Goal: Information Seeking & Learning: Find specific page/section

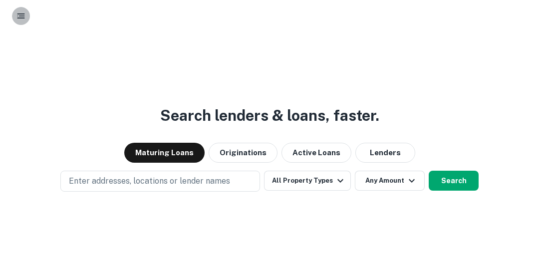
click at [19, 13] on rect "button" at bounding box center [20, 13] width 7 height 1
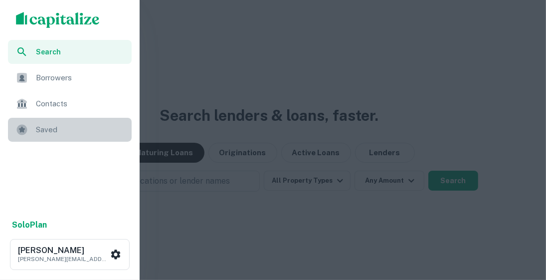
click at [59, 126] on span "Saved" at bounding box center [81, 130] width 90 height 12
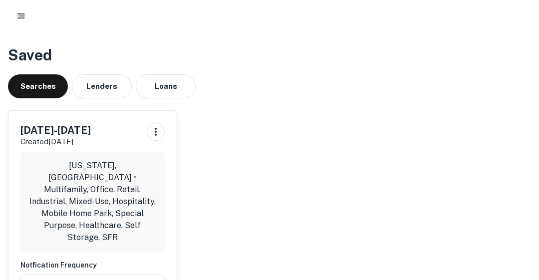
scroll to position [45, 0]
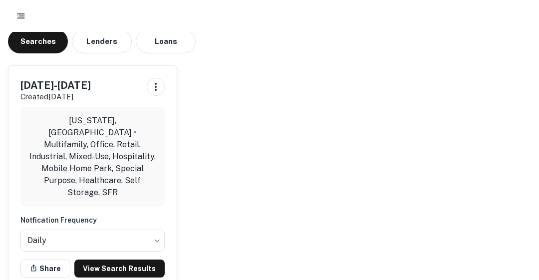
click at [113, 259] on link "View Search Results" at bounding box center [119, 268] width 90 height 18
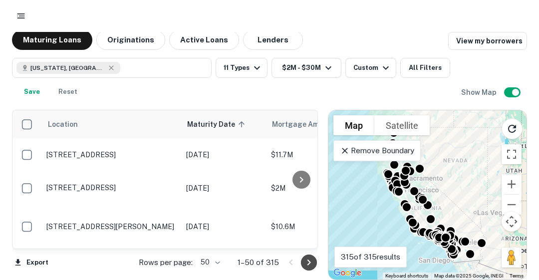
click at [310, 261] on icon "Go to next page" at bounding box center [309, 262] width 12 height 12
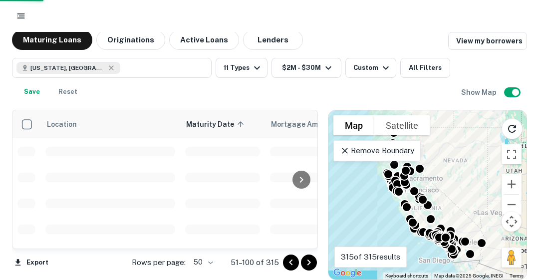
click at [310, 261] on icon "Go to next page" at bounding box center [309, 262] width 12 height 12
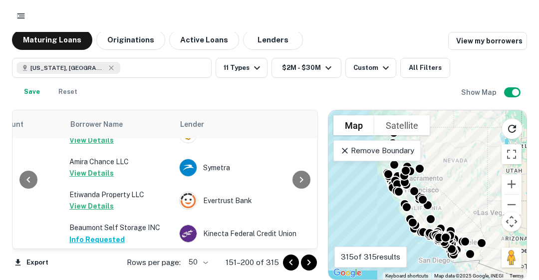
scroll to position [1727, 311]
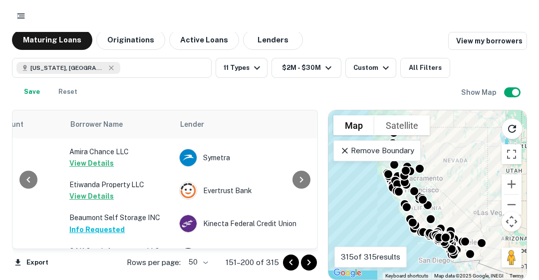
click at [310, 264] on icon "Go to next page" at bounding box center [309, 262] width 12 height 12
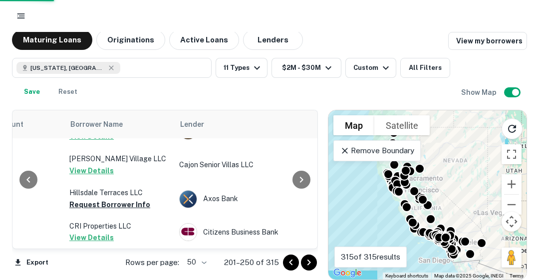
scroll to position [1651, 311]
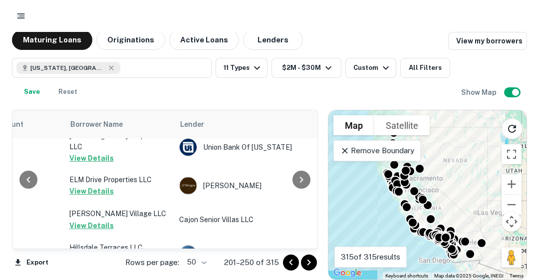
click at [99, 253] on button "Request Borrower Info" at bounding box center [109, 259] width 81 height 12
click at [310, 258] on icon "Go to next page" at bounding box center [309, 262] width 12 height 12
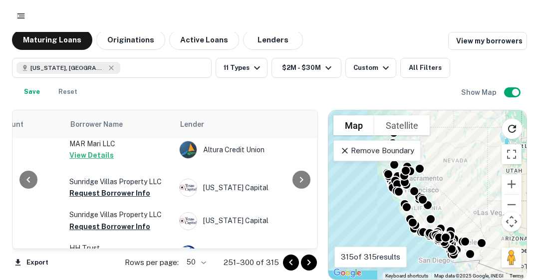
scroll to position [0, 311]
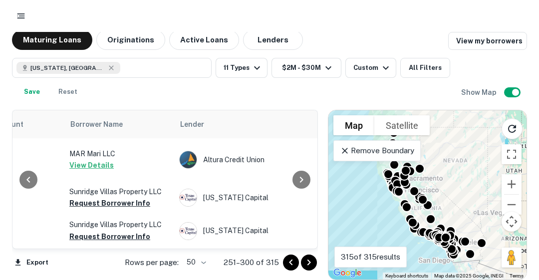
click at [118, 209] on button "Request Borrower Info" at bounding box center [109, 203] width 81 height 12
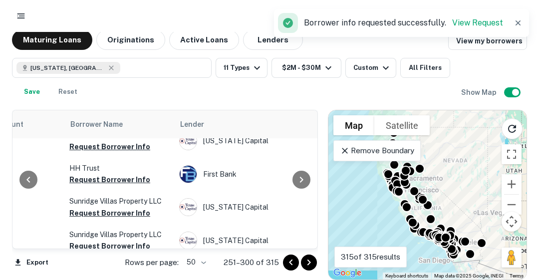
scroll to position [100, 311]
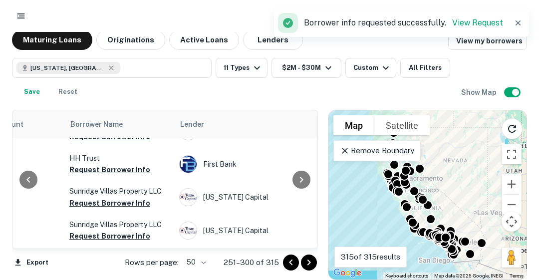
click at [100, 143] on button "Request Borrower Info" at bounding box center [109, 137] width 81 height 12
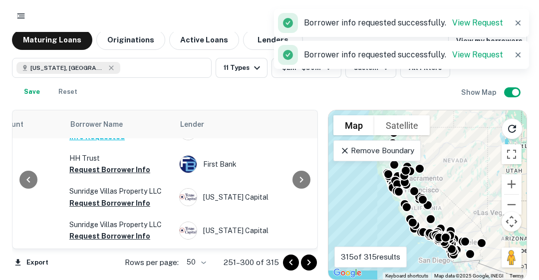
click at [112, 176] on button "Request Borrower Info" at bounding box center [109, 170] width 81 height 12
click at [130, 209] on button "Request Borrower Info" at bounding box center [109, 203] width 81 height 12
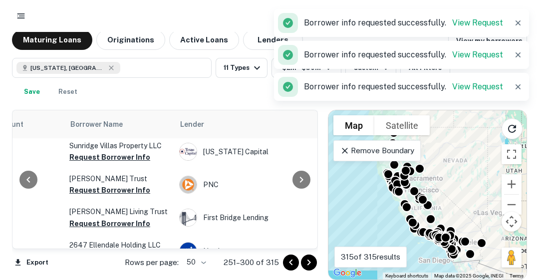
scroll to position [180, 311]
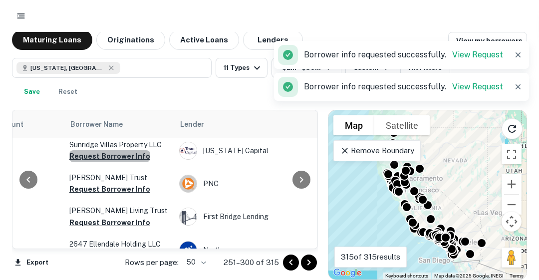
click at [126, 162] on button "Request Borrower Info" at bounding box center [109, 156] width 81 height 12
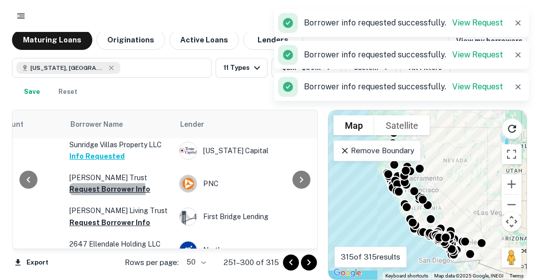
click at [103, 195] on button "Request Borrower Info" at bounding box center [109, 189] width 81 height 12
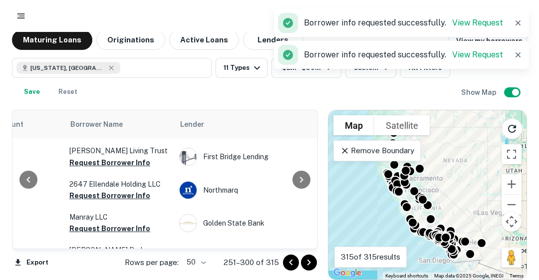
scroll to position [259, 311]
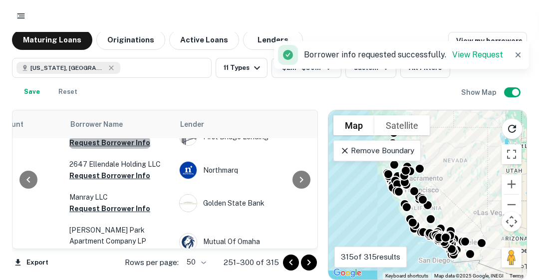
click at [122, 149] on button "Request Borrower Info" at bounding box center [109, 143] width 81 height 12
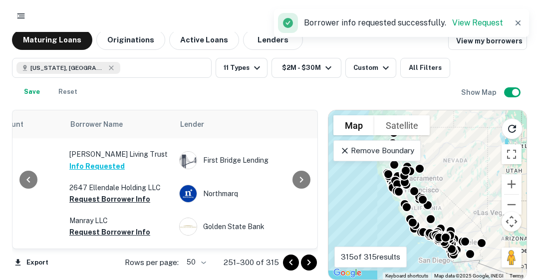
scroll to position [229, 311]
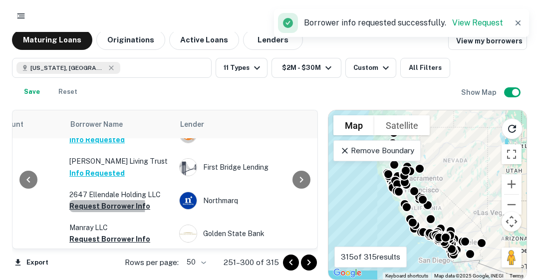
click at [100, 212] on button "Request Borrower Info" at bounding box center [109, 206] width 81 height 12
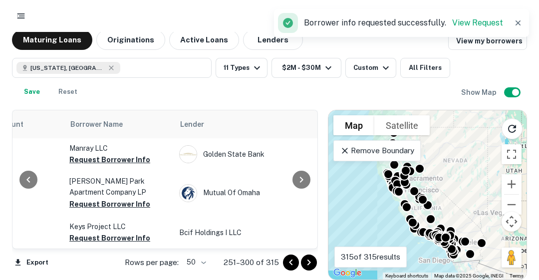
scroll to position [309, 311]
click at [120, 165] on button "Request Borrower Info" at bounding box center [109, 159] width 81 height 12
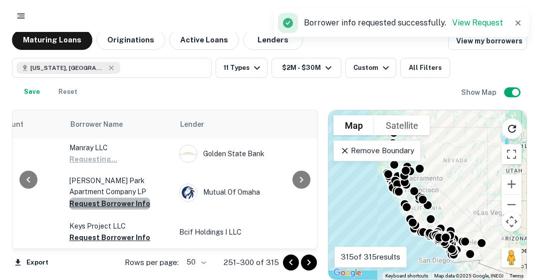
click at [113, 210] on button "Request Borrower Info" at bounding box center [109, 204] width 81 height 12
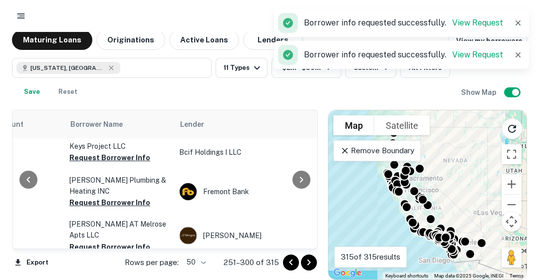
scroll to position [409, 311]
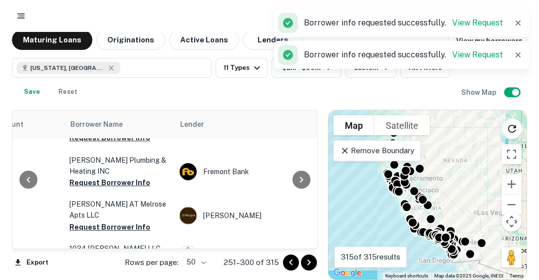
click at [127, 144] on button "Request Borrower Info" at bounding box center [109, 138] width 81 height 12
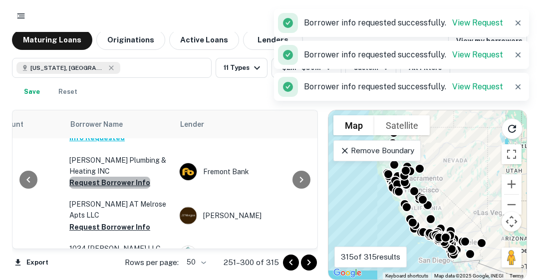
click at [112, 189] on button "Request Borrower Info" at bounding box center [109, 183] width 81 height 12
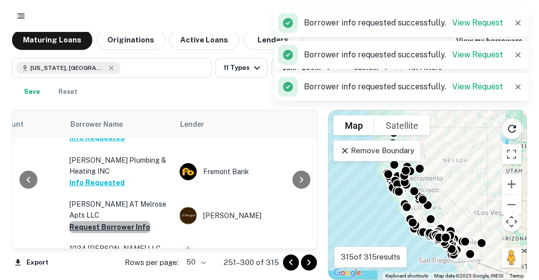
click at [125, 233] on button "Request Borrower Info" at bounding box center [109, 227] width 81 height 12
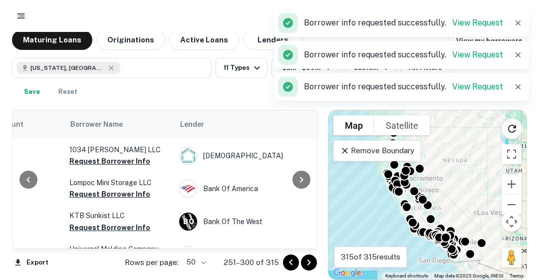
scroll to position [508, 311]
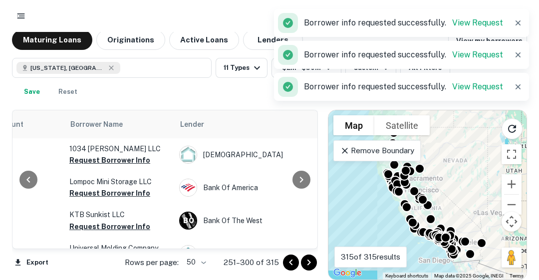
click at [111, 165] on button "Request Borrower Info" at bounding box center [109, 160] width 81 height 12
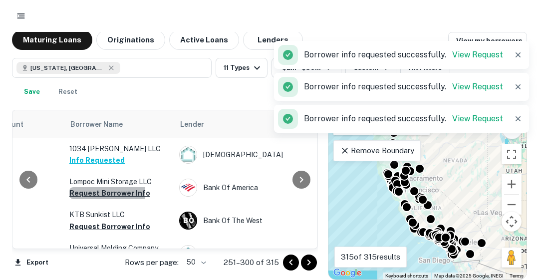
click at [102, 199] on button "Request Borrower Info" at bounding box center [109, 193] width 81 height 12
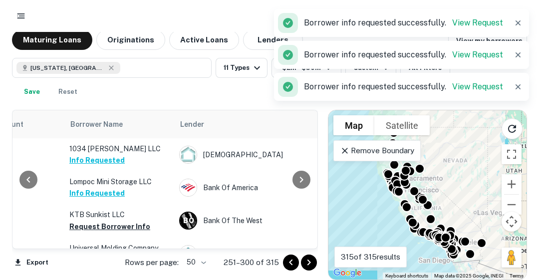
click at [132, 233] on button "Request Borrower Info" at bounding box center [109, 227] width 81 height 12
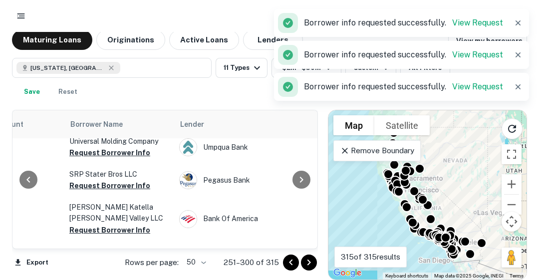
scroll to position [628, 311]
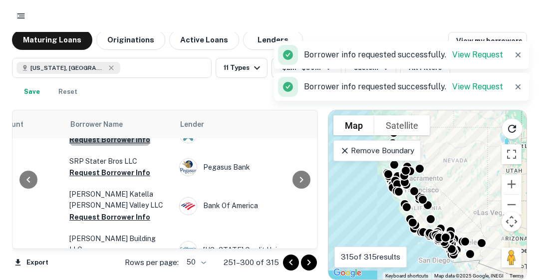
click at [117, 146] on button "Request Borrower Info" at bounding box center [109, 140] width 81 height 12
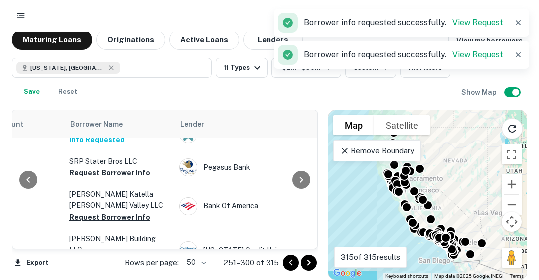
click at [117, 179] on button "Request Borrower Info" at bounding box center [109, 173] width 81 height 12
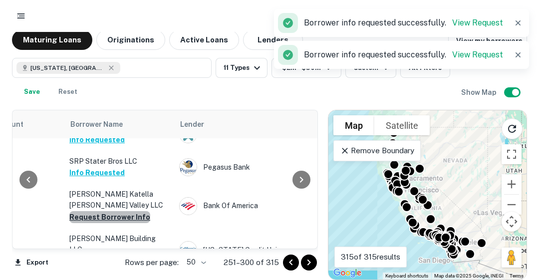
click at [121, 223] on button "Request Borrower Info" at bounding box center [109, 217] width 81 height 12
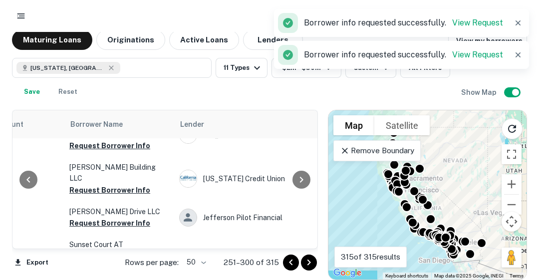
click at [123, 165] on td "[PERSON_NAME] Building LLC Request Borrower Info" at bounding box center [119, 179] width 110 height 44
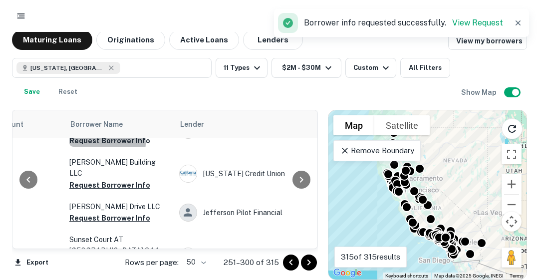
click at [104, 143] on button "Request Borrower Info" at bounding box center [109, 141] width 81 height 12
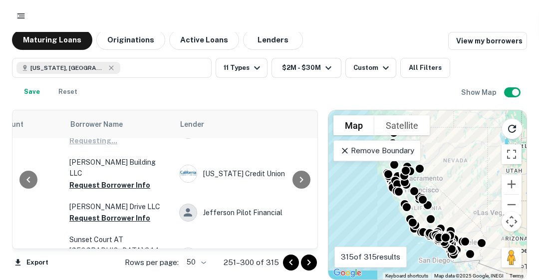
click at [101, 179] on button "Request Borrower Info" at bounding box center [109, 185] width 81 height 12
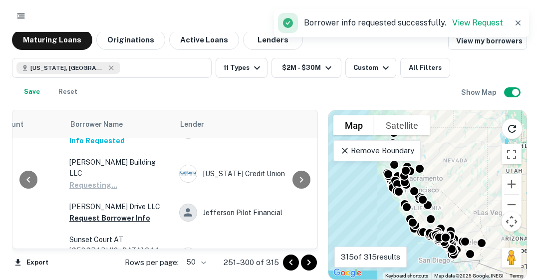
click at [110, 212] on button "Request Borrower Info" at bounding box center [109, 218] width 81 height 12
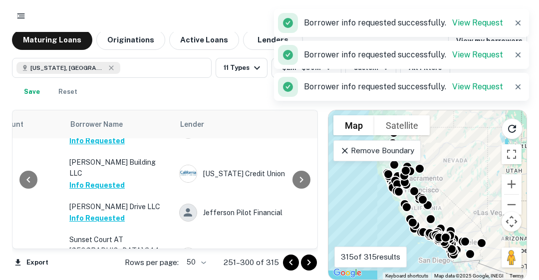
click at [310, 235] on div at bounding box center [301, 179] width 20 height 138
click at [311, 236] on div at bounding box center [301, 179] width 20 height 138
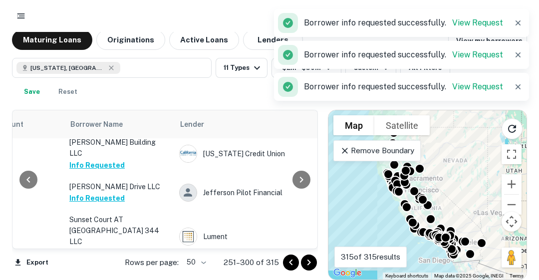
scroll to position [788, 311]
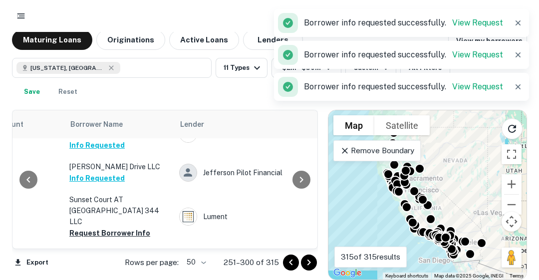
click at [115, 227] on button "Request Borrower Info" at bounding box center [109, 233] width 81 height 12
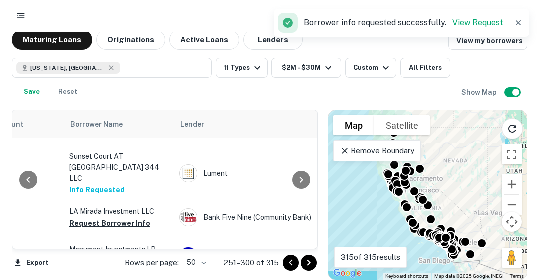
scroll to position [848, 311]
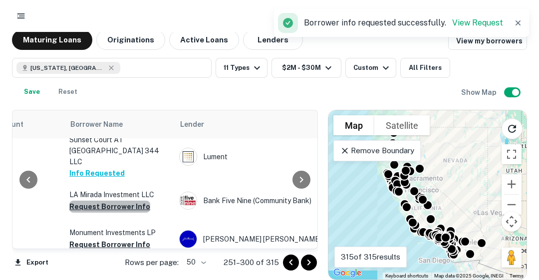
click at [122, 201] on button "Request Borrower Info" at bounding box center [109, 207] width 81 height 12
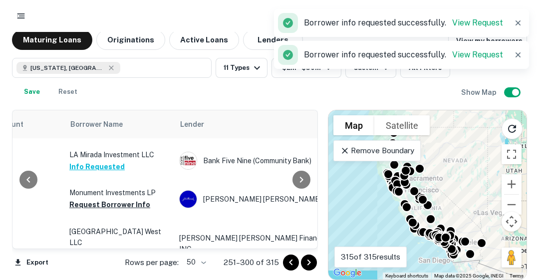
scroll to position [908, 311]
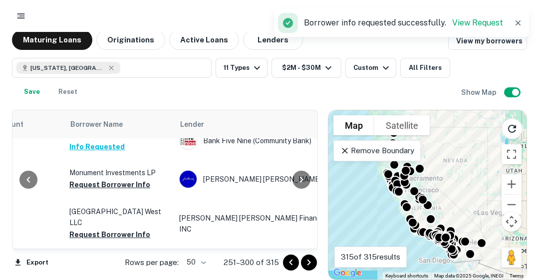
click at [105, 179] on button "Request Borrower Info" at bounding box center [109, 185] width 81 height 12
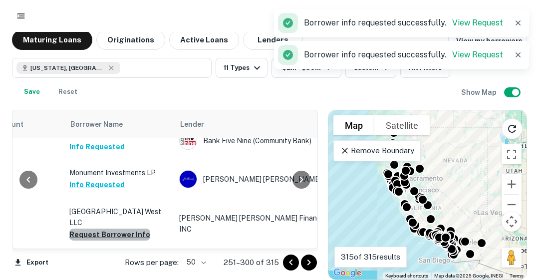
click at [129, 229] on button "Request Borrower Info" at bounding box center [109, 235] width 81 height 12
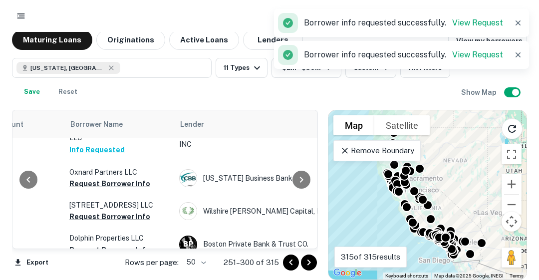
scroll to position [996, 311]
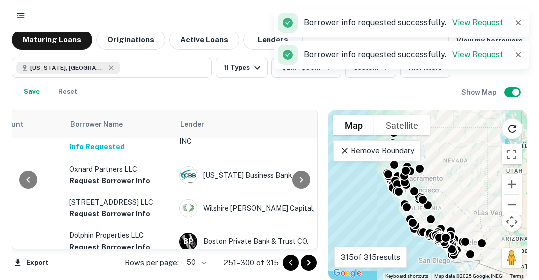
click at [111, 175] on button "Request Borrower Info" at bounding box center [109, 181] width 81 height 12
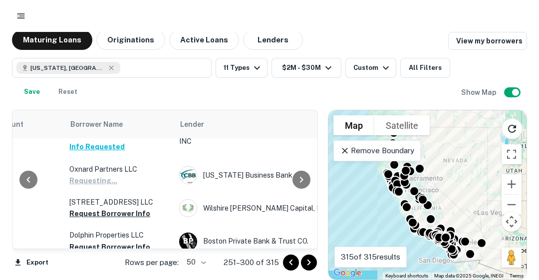
click at [115, 208] on button "Request Borrower Info" at bounding box center [109, 214] width 81 height 12
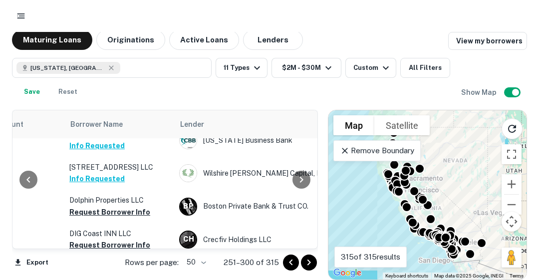
scroll to position [1036, 311]
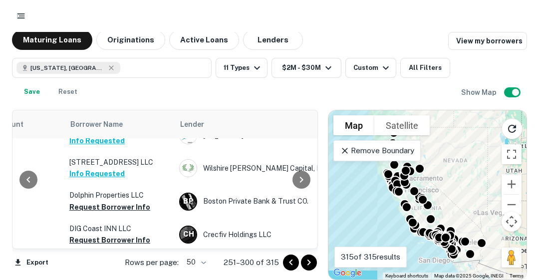
click at [85, 201] on button "Request Borrower Info" at bounding box center [109, 207] width 81 height 12
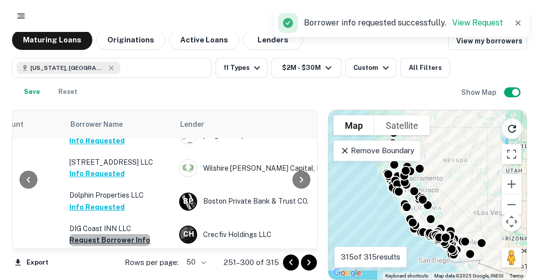
click at [123, 234] on button "Request Borrower Info" at bounding box center [109, 240] width 81 height 12
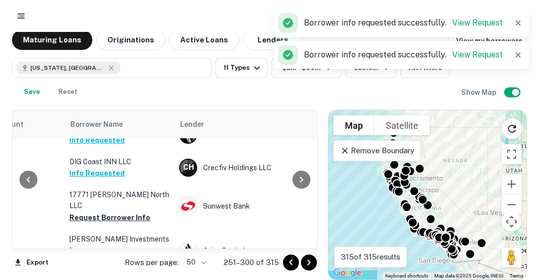
scroll to position [1116, 311]
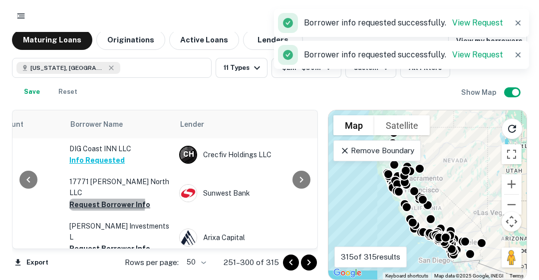
click at [100, 199] on button "Request Borrower Info" at bounding box center [109, 205] width 81 height 12
click at [135, 242] on button "Request Borrower Info" at bounding box center [109, 248] width 81 height 12
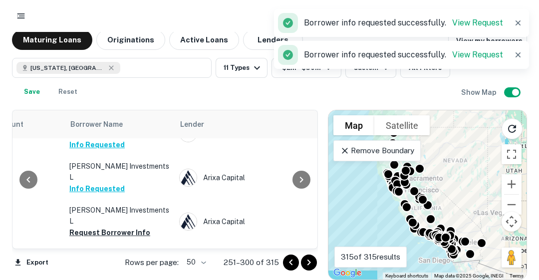
scroll to position [1195, 311]
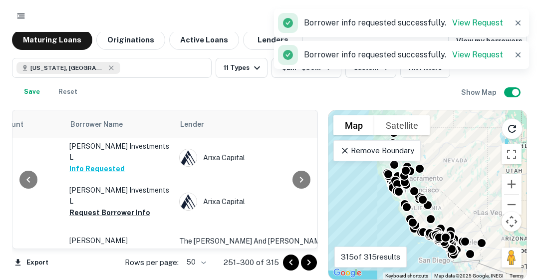
click at [109, 207] on button "Request Borrower Info" at bounding box center [109, 213] width 81 height 12
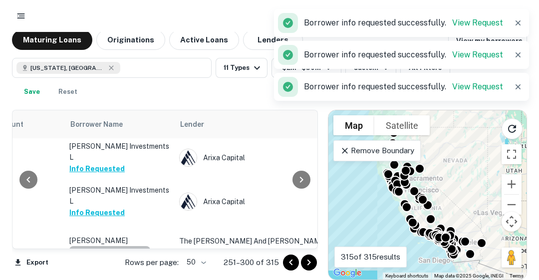
click at [133, 246] on button "Request Borrower Info" at bounding box center [109, 252] width 81 height 12
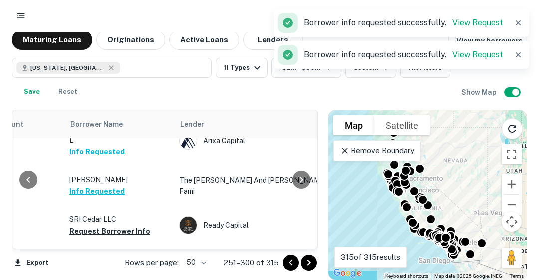
scroll to position [1275, 311]
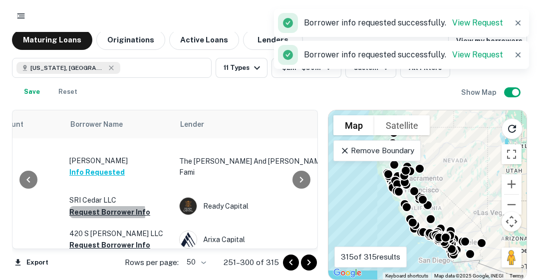
click at [81, 206] on button "Request Borrower Info" at bounding box center [109, 212] width 81 height 12
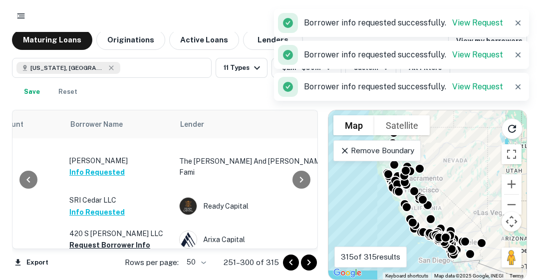
click at [118, 239] on button "Request Borrower Info" at bounding box center [109, 245] width 81 height 12
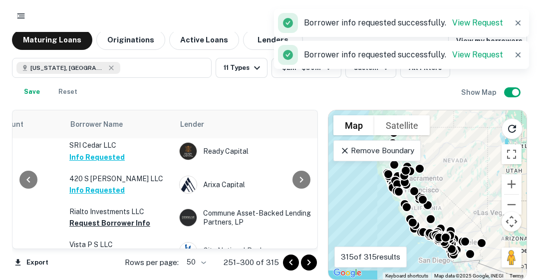
scroll to position [1335, 311]
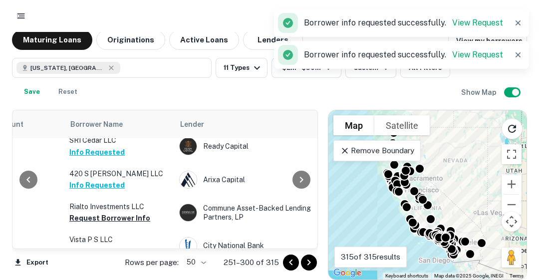
click at [90, 201] on p "Rialto Investments LLC" at bounding box center [119, 206] width 100 height 11
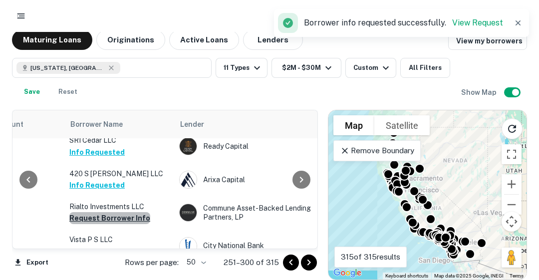
click at [112, 212] on button "Request Borrower Info" at bounding box center [109, 218] width 81 height 12
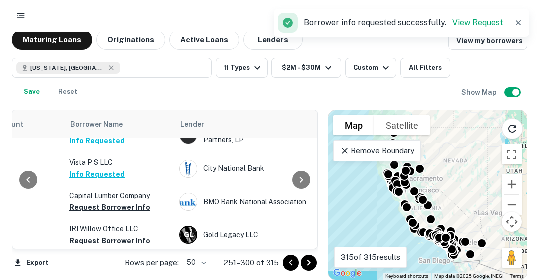
scroll to position [1415, 311]
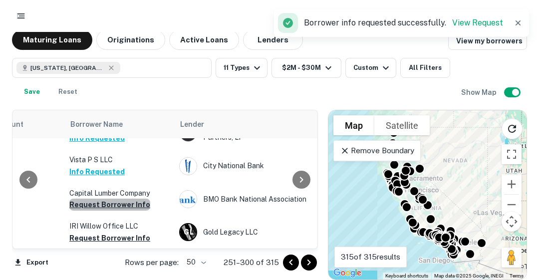
click at [113, 199] on button "Request Borrower Info" at bounding box center [109, 205] width 81 height 12
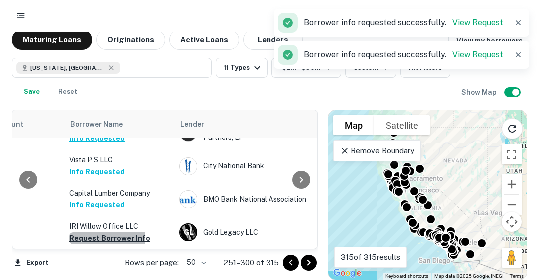
click at [101, 232] on button "Request Borrower Info" at bounding box center [109, 238] width 81 height 12
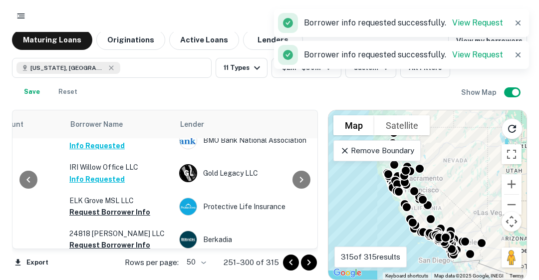
scroll to position [1475, 311]
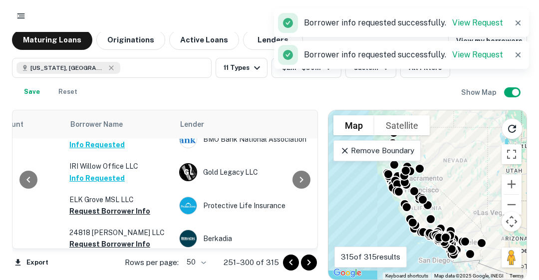
click at [135, 205] on button "Request Borrower Info" at bounding box center [109, 211] width 81 height 12
click at [105, 238] on button "Request Borrower Info" at bounding box center [109, 244] width 81 height 12
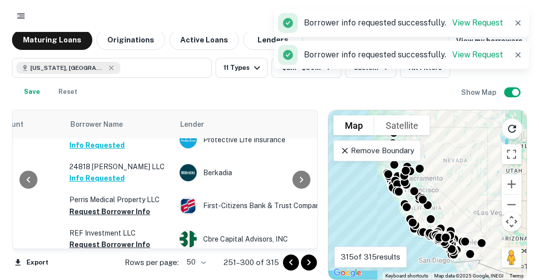
scroll to position [1542, 311]
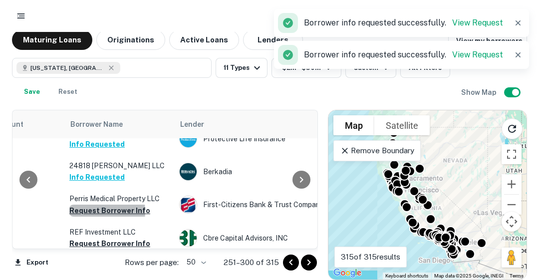
click at [98, 205] on button "Request Borrower Info" at bounding box center [109, 211] width 81 height 12
click at [128, 237] on button "Request Borrower Info" at bounding box center [109, 243] width 81 height 12
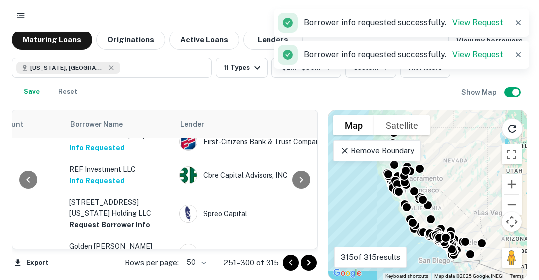
scroll to position [1605, 311]
click at [118, 219] on button "Request Borrower Info" at bounding box center [109, 225] width 81 height 12
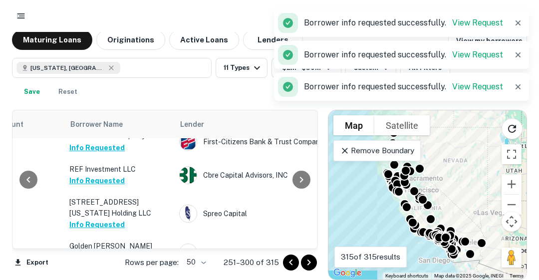
click at [116, 252] on button "Request Borrower Info" at bounding box center [109, 258] width 81 height 12
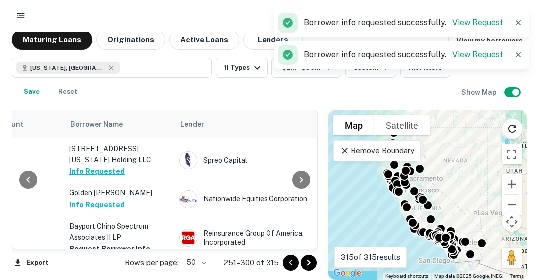
scroll to position [1664, 311]
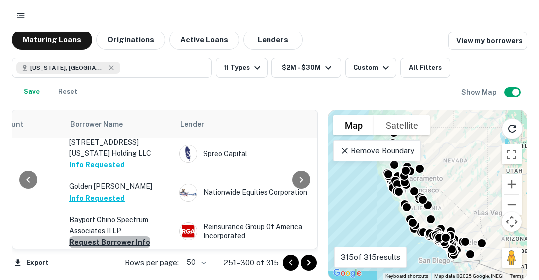
click at [115, 236] on button "Request Borrower Info" at bounding box center [109, 242] width 81 height 12
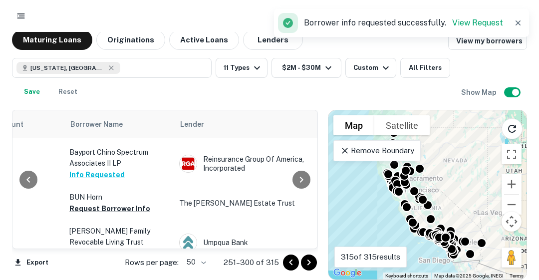
scroll to position [1735, 311]
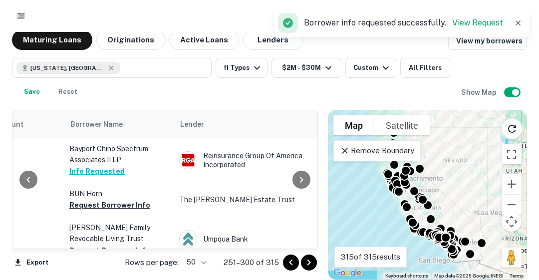
click at [100, 199] on button "Request Borrower Info" at bounding box center [109, 205] width 81 height 12
click at [94, 244] on button "Request Borrower Info" at bounding box center [109, 250] width 81 height 12
click at [309, 259] on icon "Go to next page" at bounding box center [309, 262] width 12 height 12
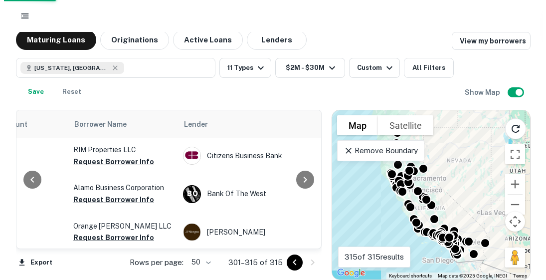
scroll to position [468, 311]
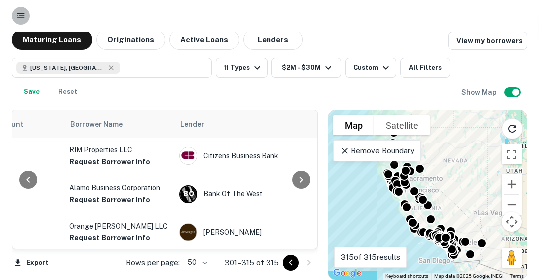
click at [19, 13] on icon "button" at bounding box center [21, 16] width 10 height 10
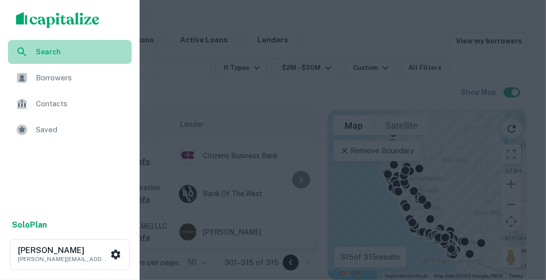
click at [40, 56] on span "Search" at bounding box center [81, 51] width 90 height 11
